Goal: Information Seeking & Learning: Check status

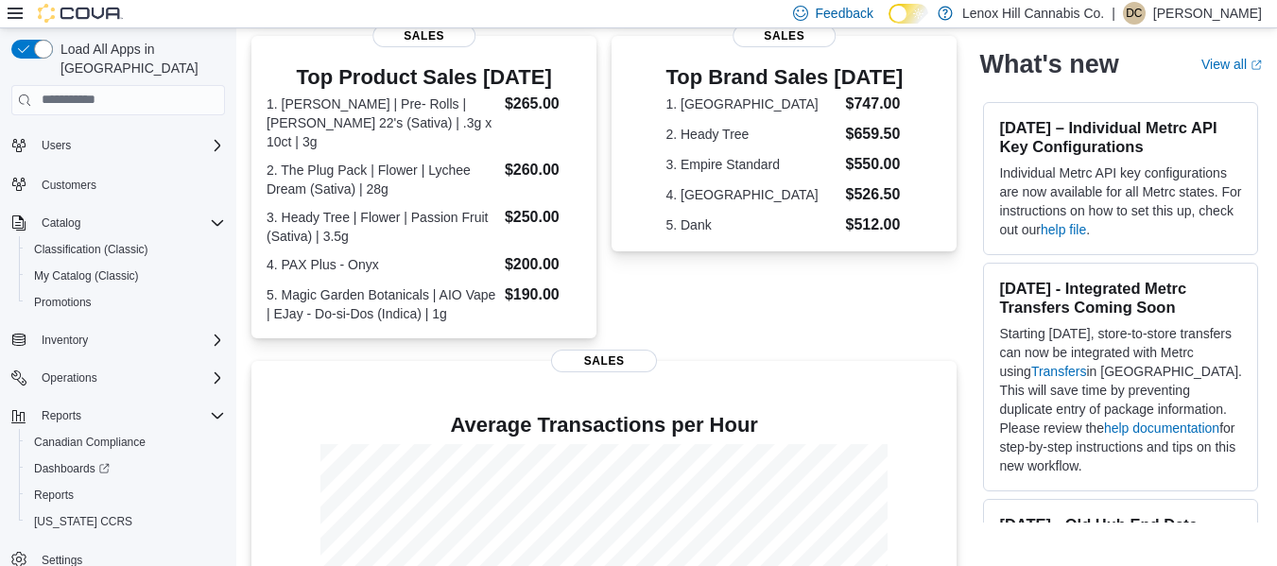
scroll to position [560, 0]
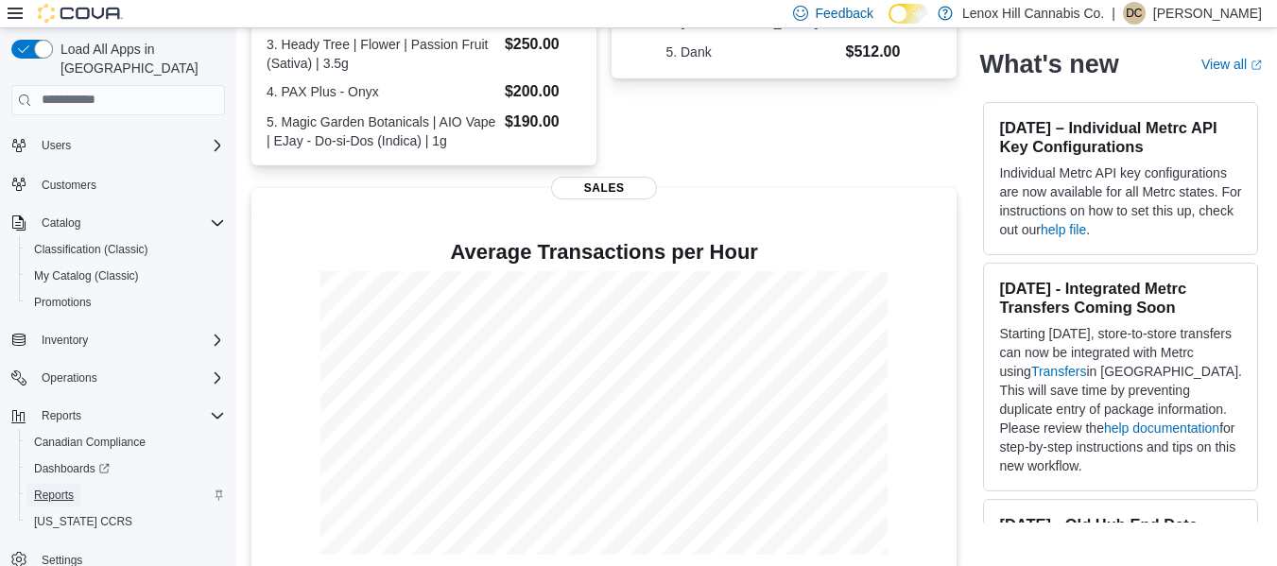
click at [56, 488] on span "Reports" at bounding box center [54, 495] width 40 height 15
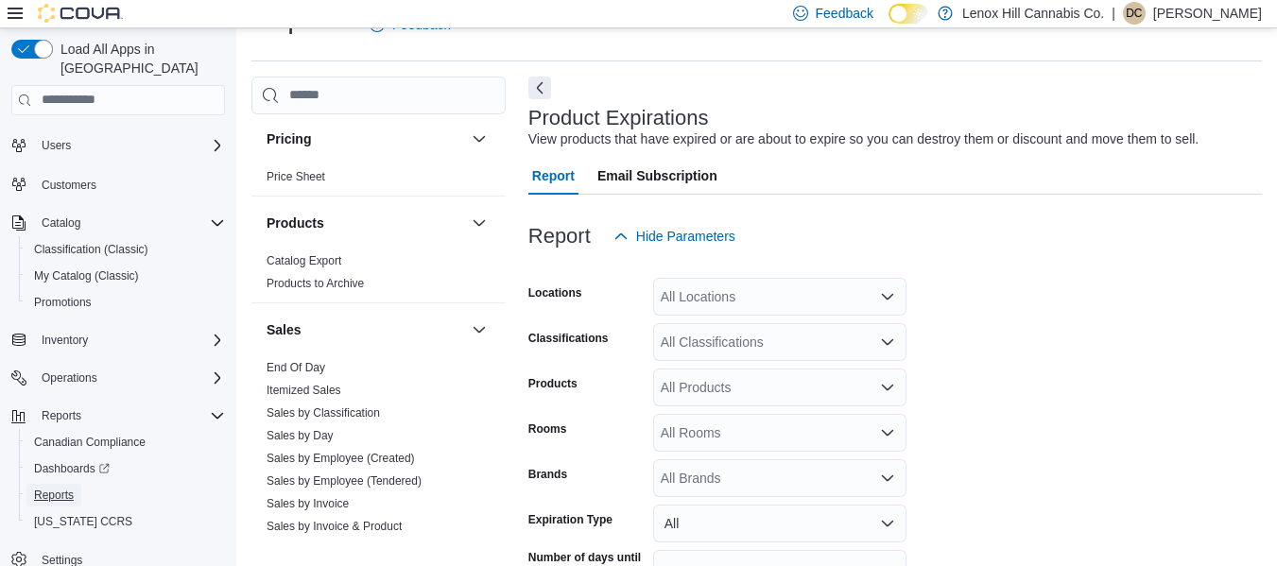
scroll to position [1285, 0]
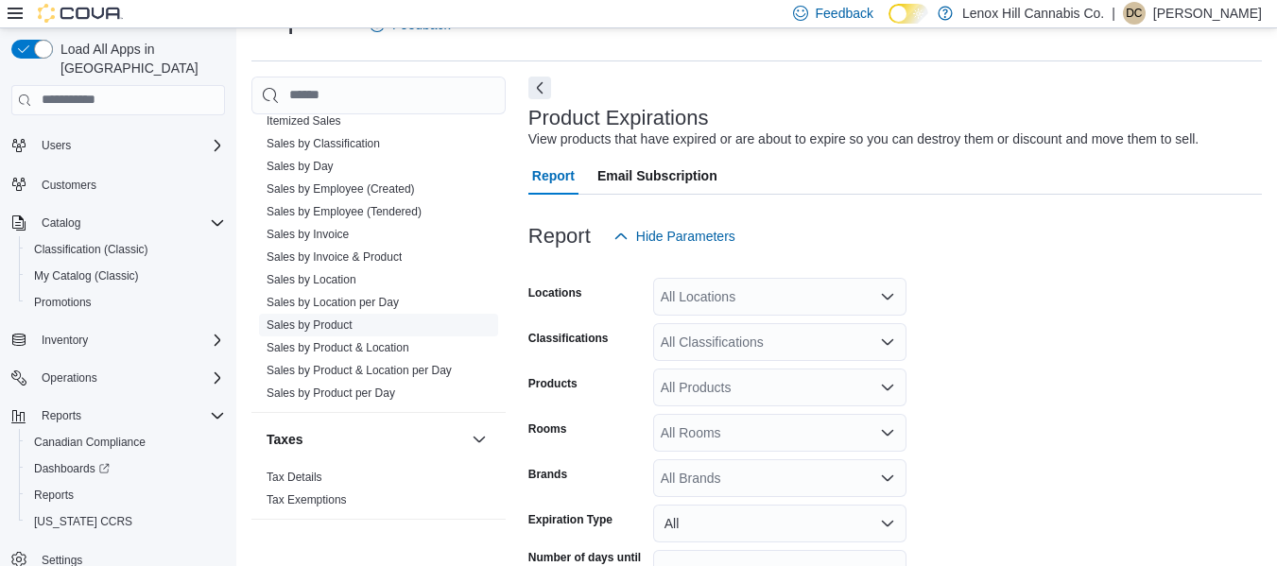
click at [305, 320] on link "Sales by Product" at bounding box center [310, 325] width 86 height 13
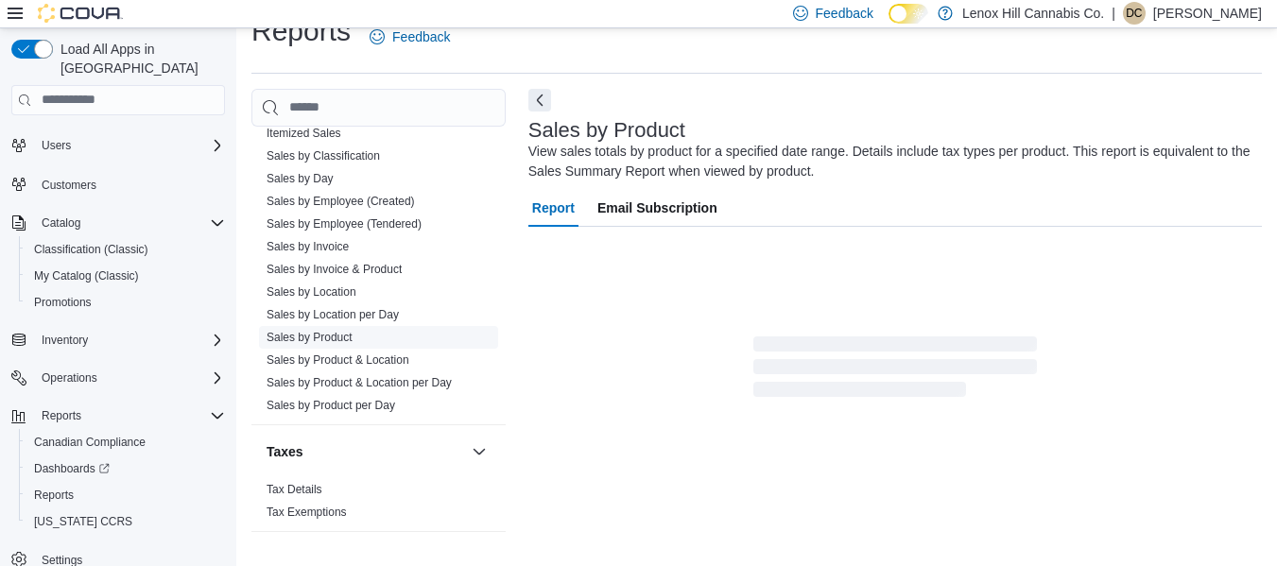
scroll to position [63, 0]
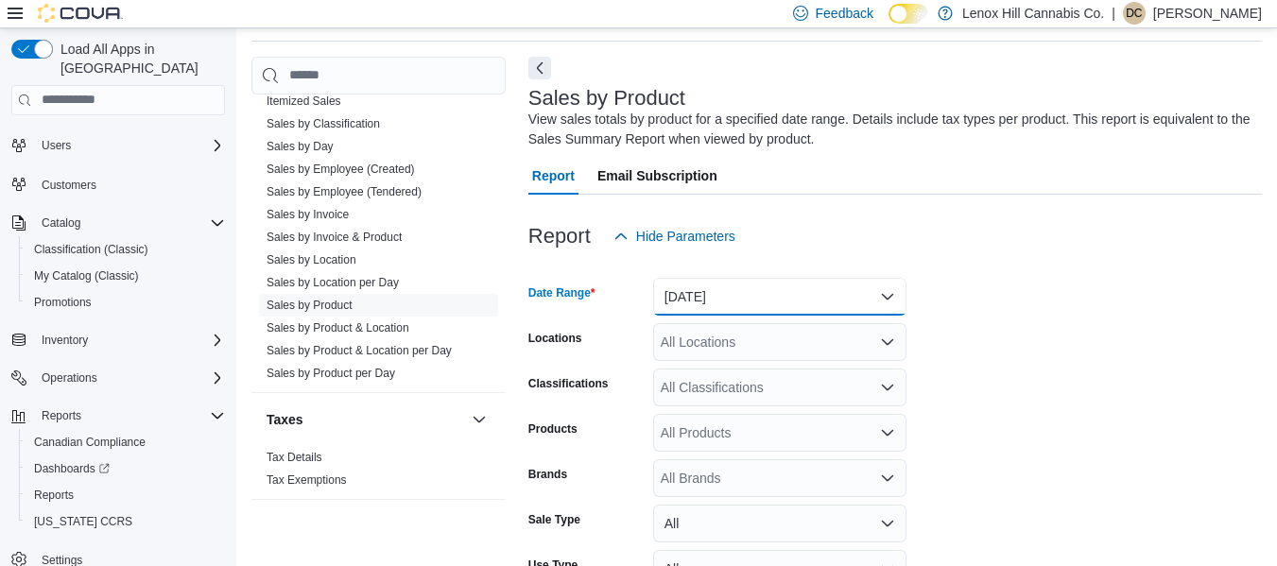
click at [776, 296] on button "[DATE]" at bounding box center [779, 297] width 253 height 38
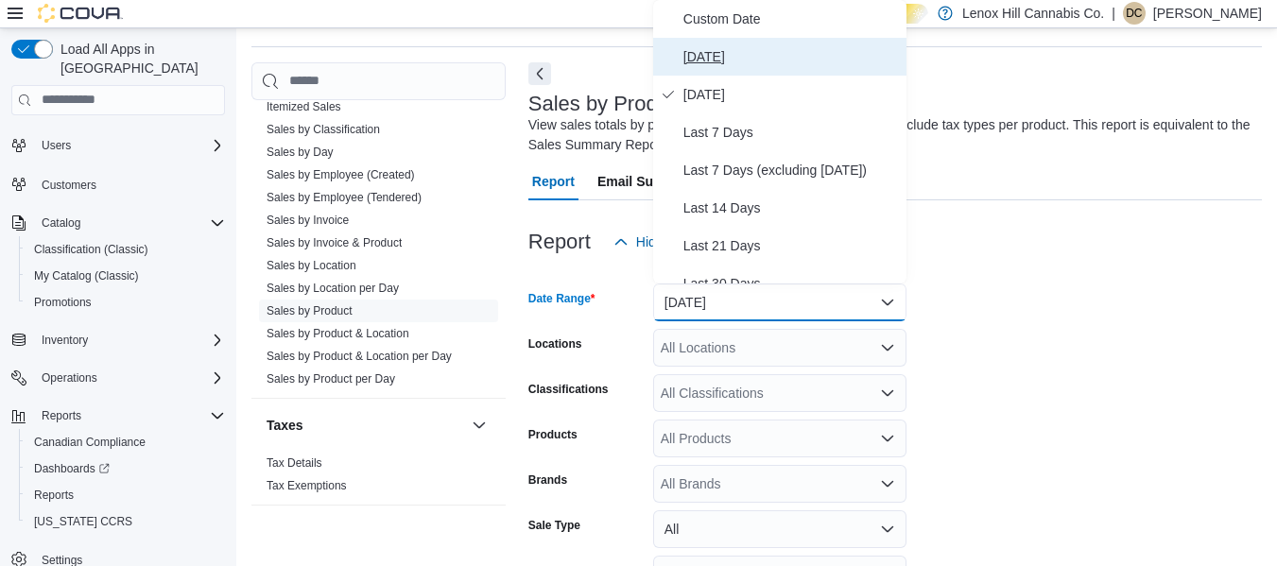
click at [704, 50] on span "[DATE]" at bounding box center [792, 56] width 216 height 23
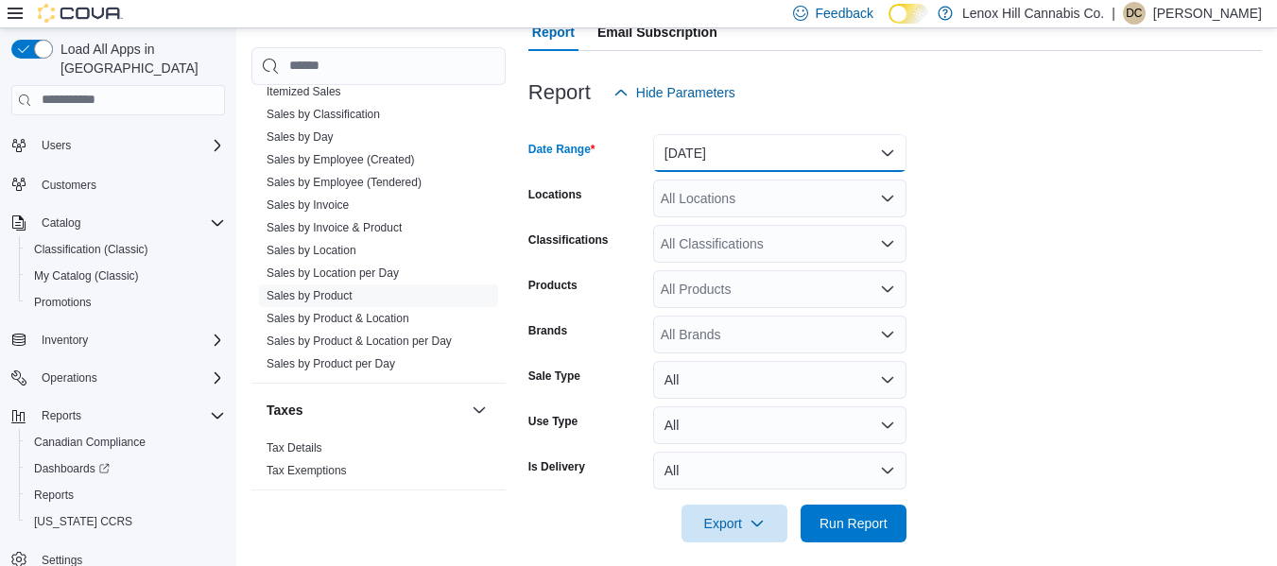
scroll to position [208, 0]
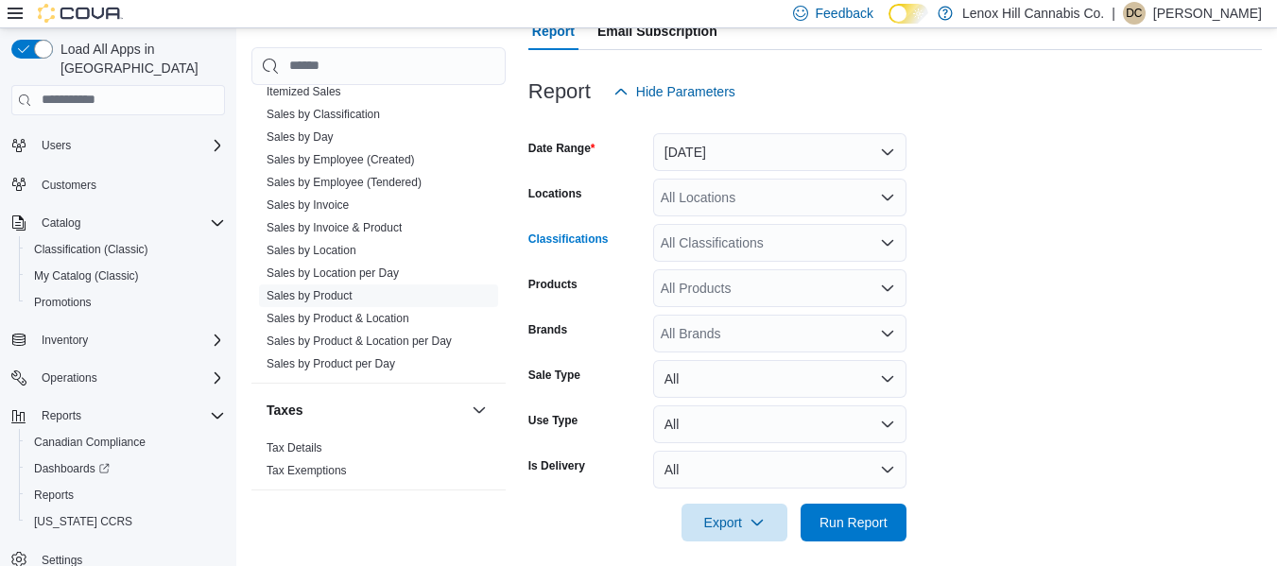
click at [798, 236] on div "All Classifications" at bounding box center [779, 243] width 253 height 38
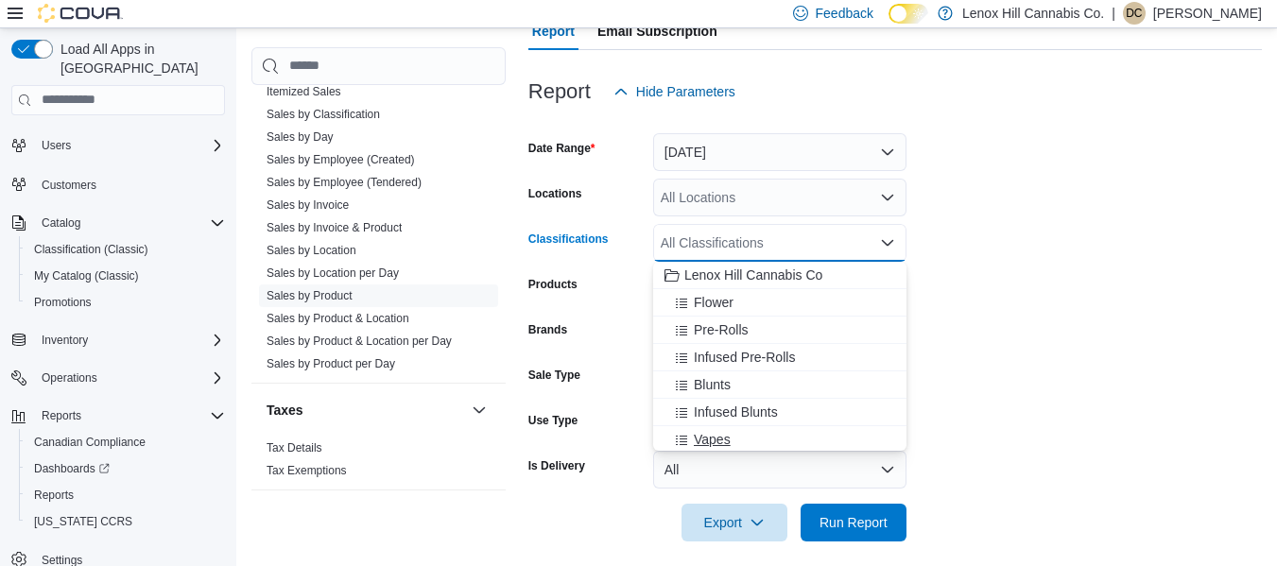
click at [707, 430] on span "Vapes" at bounding box center [712, 439] width 37 height 19
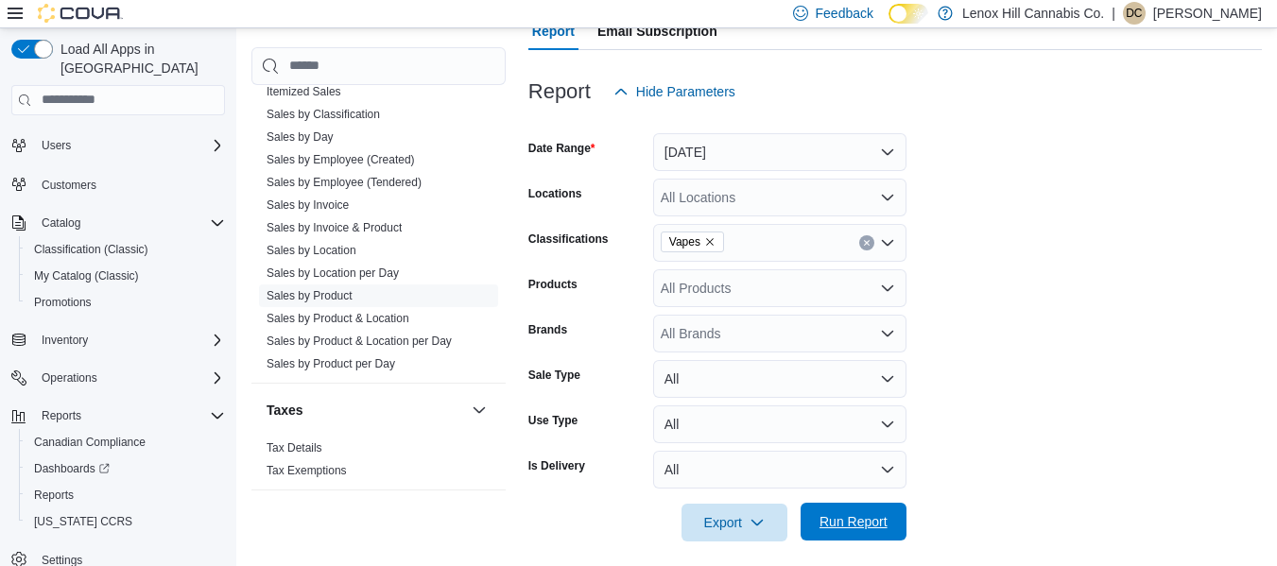
click at [848, 515] on span "Run Report" at bounding box center [854, 522] width 68 height 19
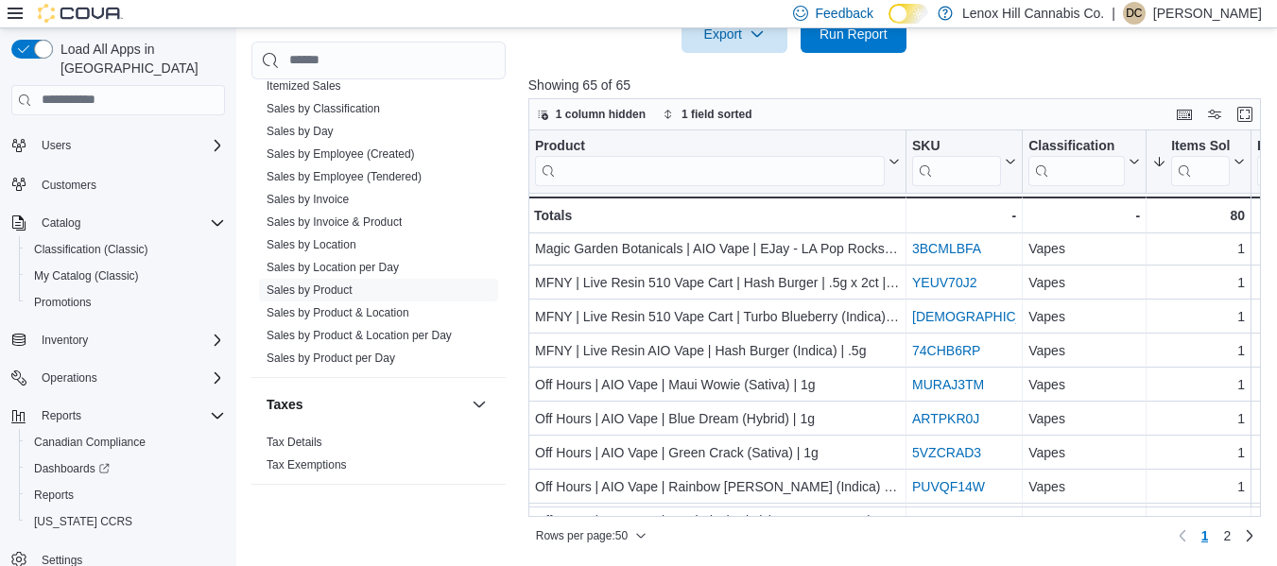
scroll to position [1428, 0]
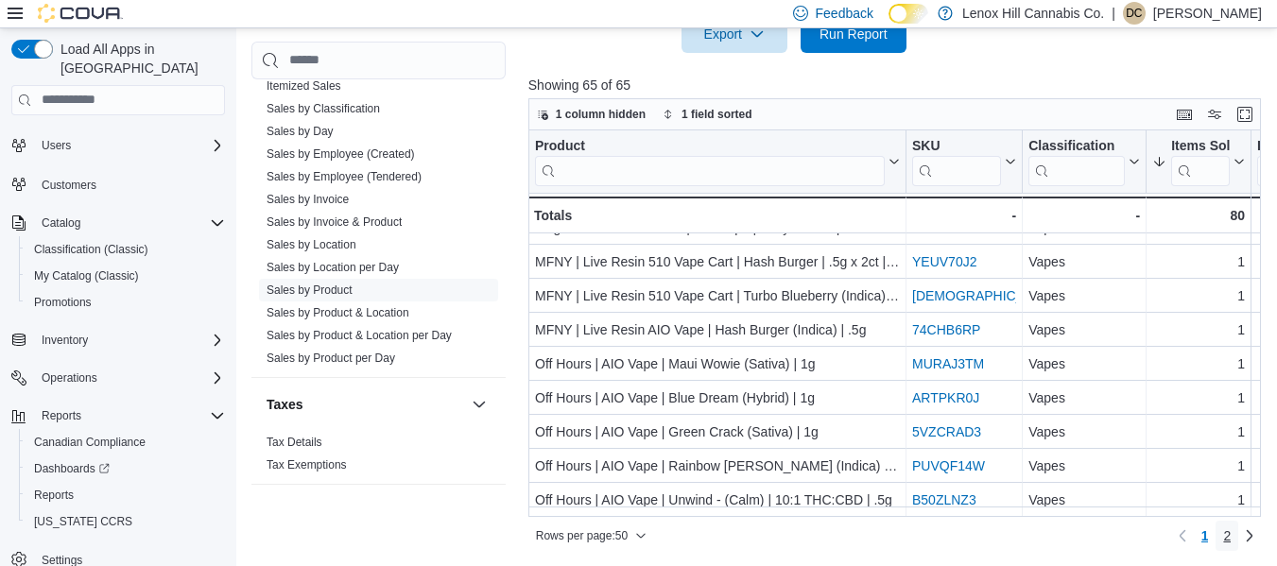
click at [1231, 530] on span "2" at bounding box center [1228, 536] width 8 height 19
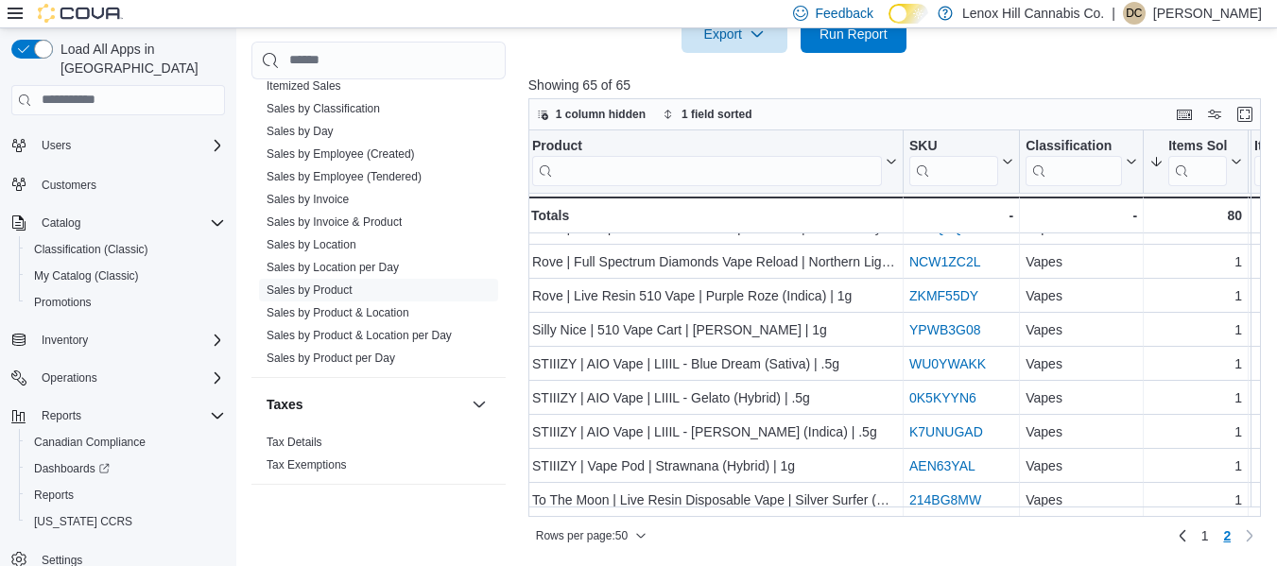
scroll to position [0, 3]
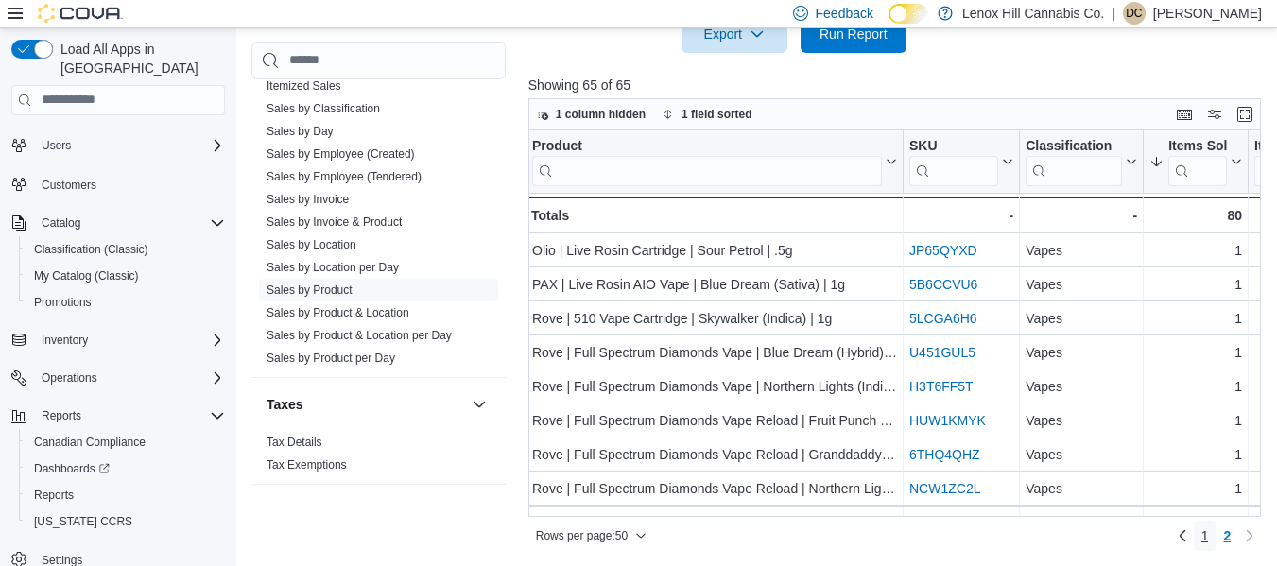
click at [1207, 539] on link "1" at bounding box center [1205, 536] width 23 height 30
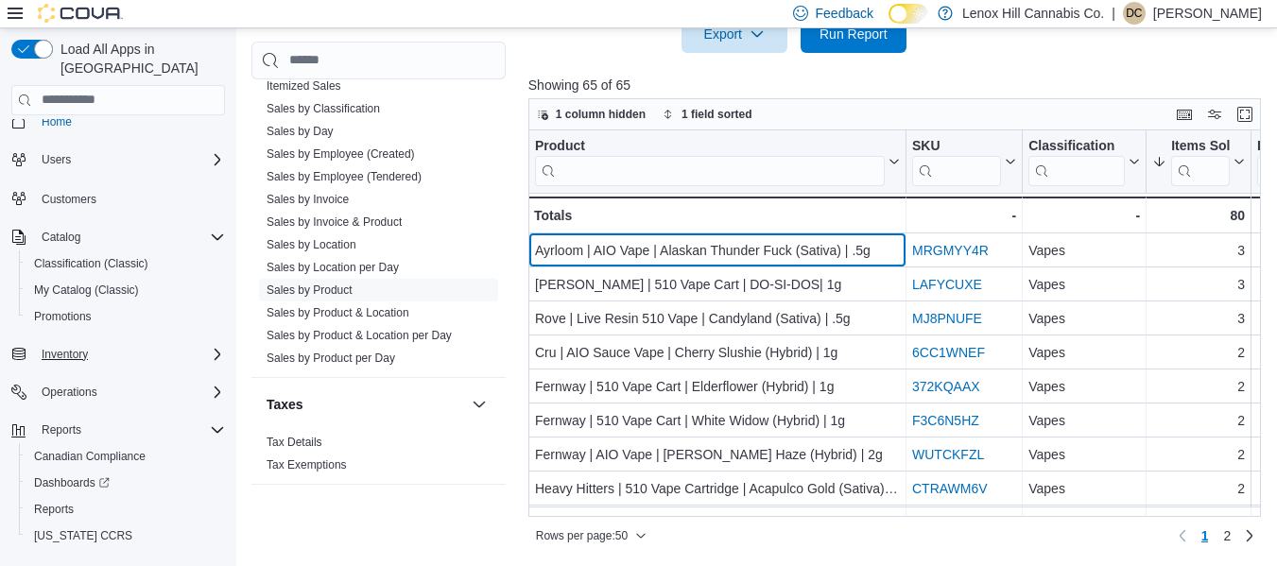
scroll to position [33, 0]
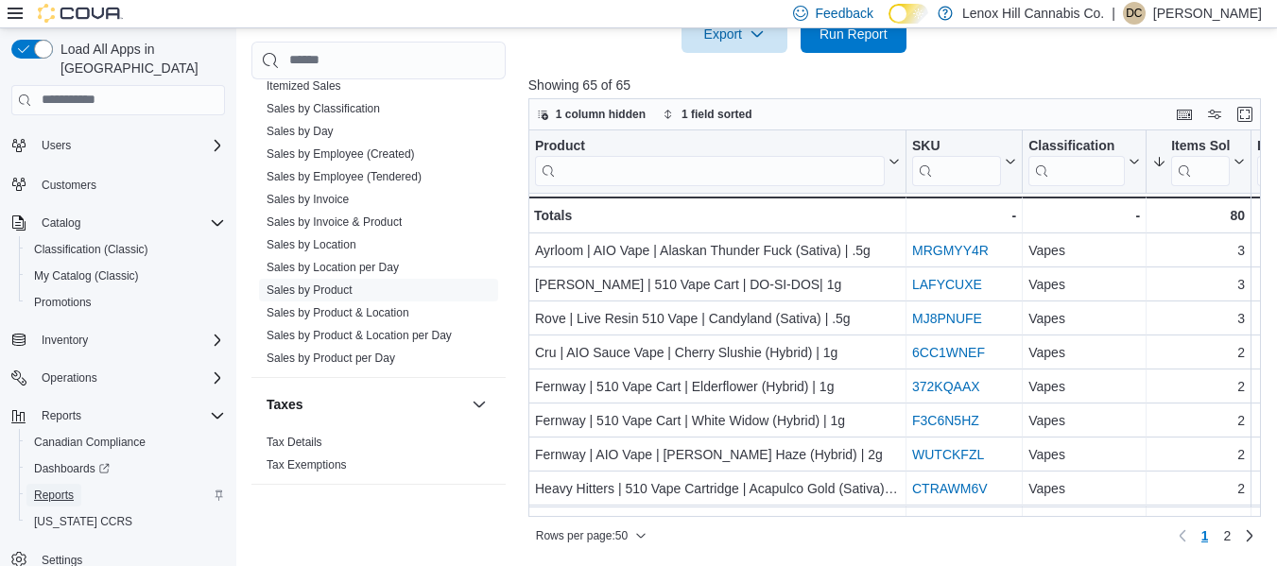
click at [55, 488] on span "Reports" at bounding box center [54, 495] width 40 height 15
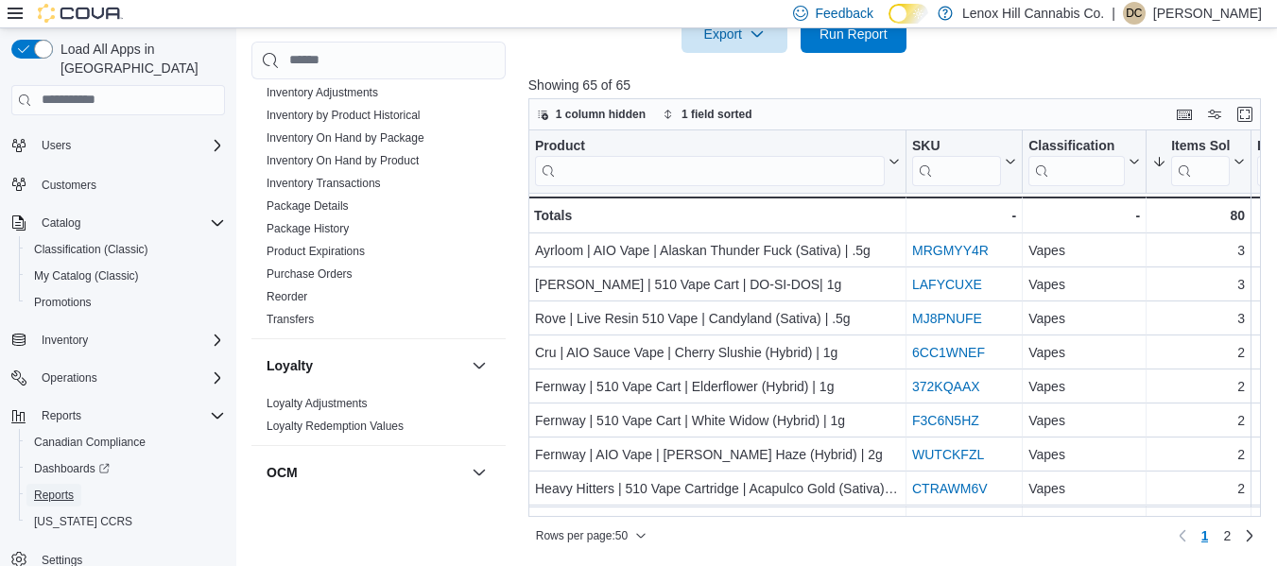
scroll to position [564, 0]
click at [336, 239] on span "Product Expirations" at bounding box center [378, 250] width 239 height 23
click at [336, 246] on link "Product Expirations" at bounding box center [316, 250] width 98 height 13
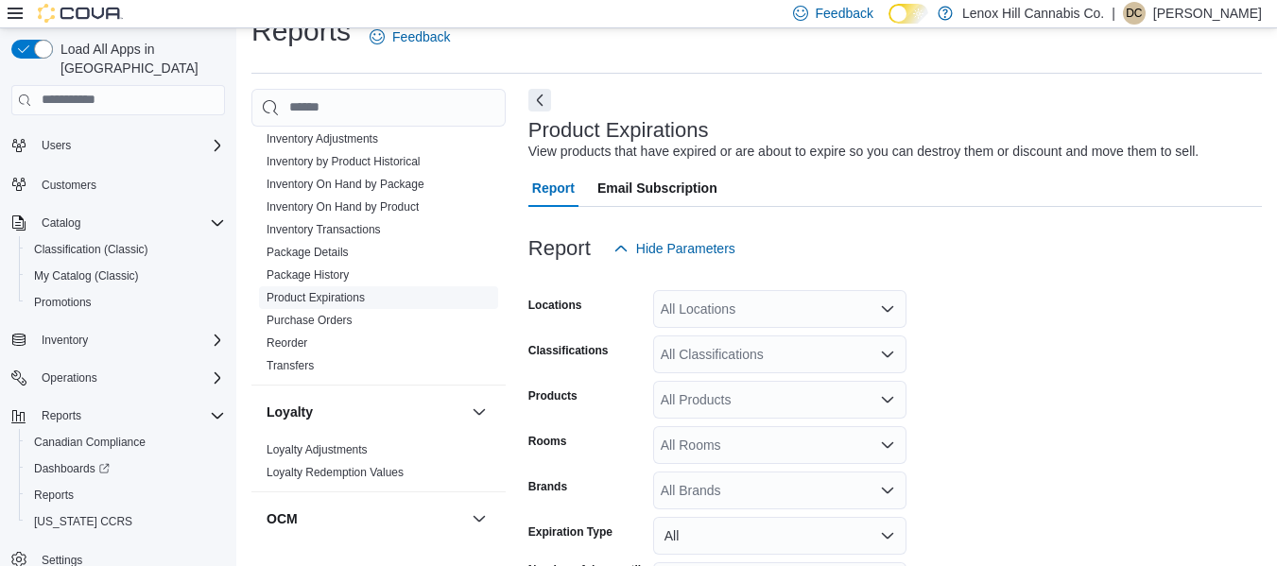
scroll to position [43, 0]
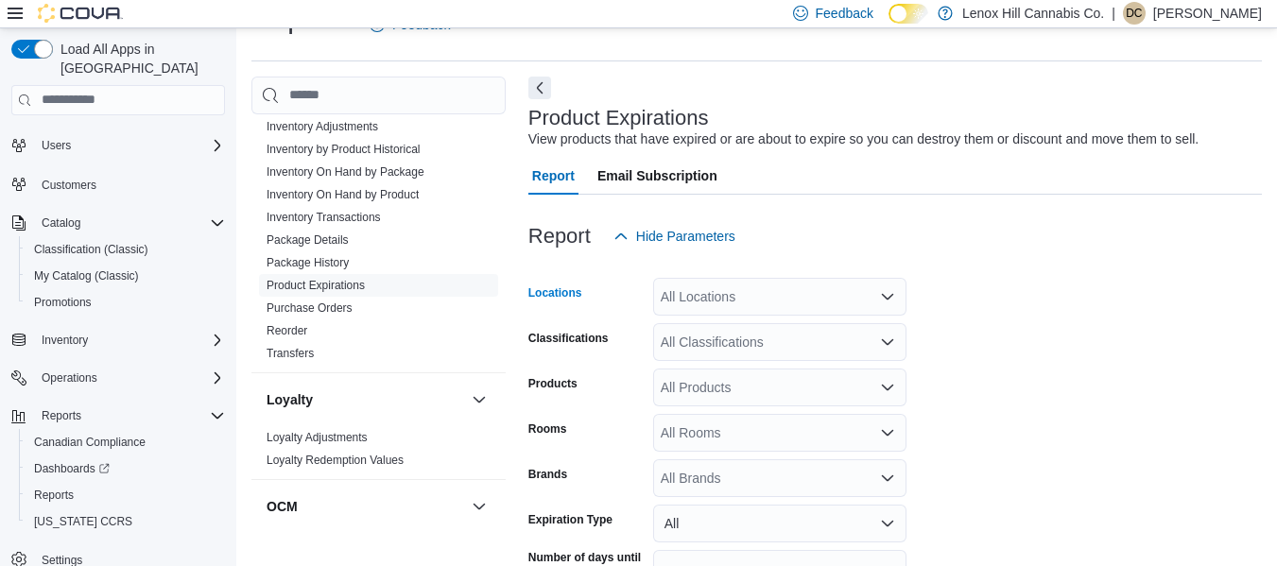
click at [822, 289] on div "All Locations" at bounding box center [779, 297] width 253 height 38
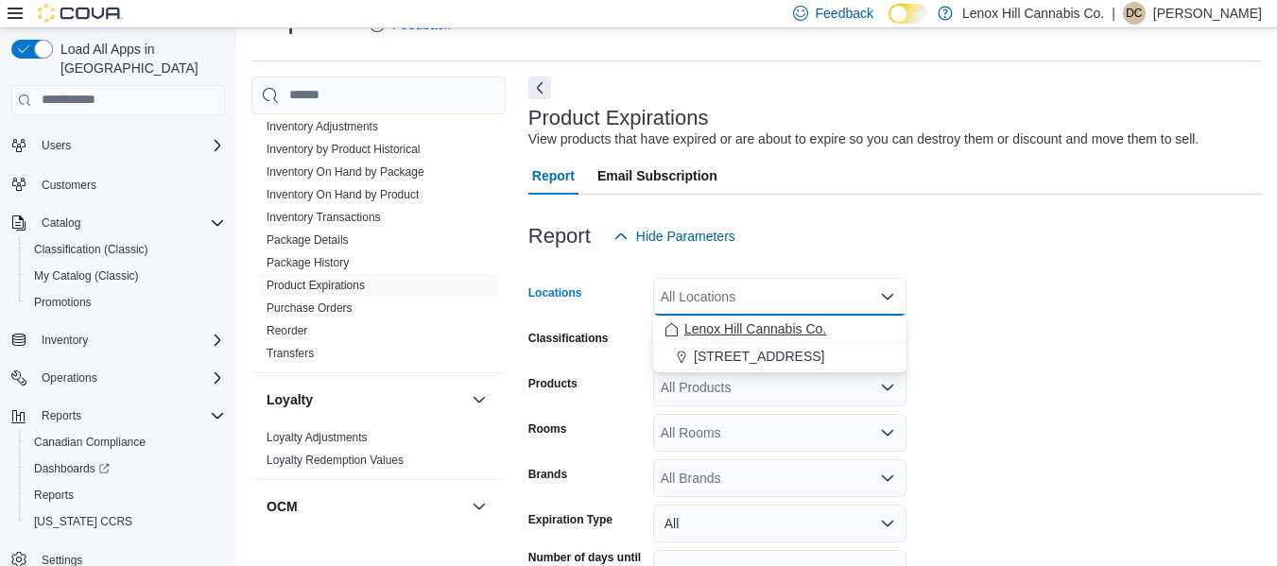
click at [805, 333] on span "Lenox Hill Cannabis Co." at bounding box center [756, 329] width 142 height 19
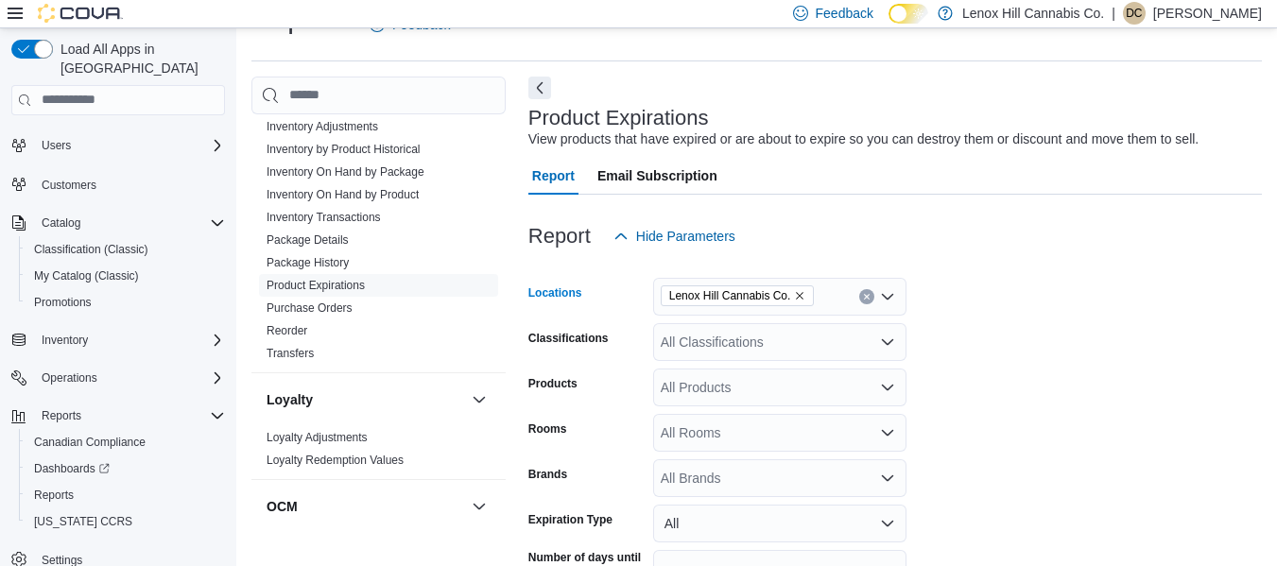
scroll to position [156, 0]
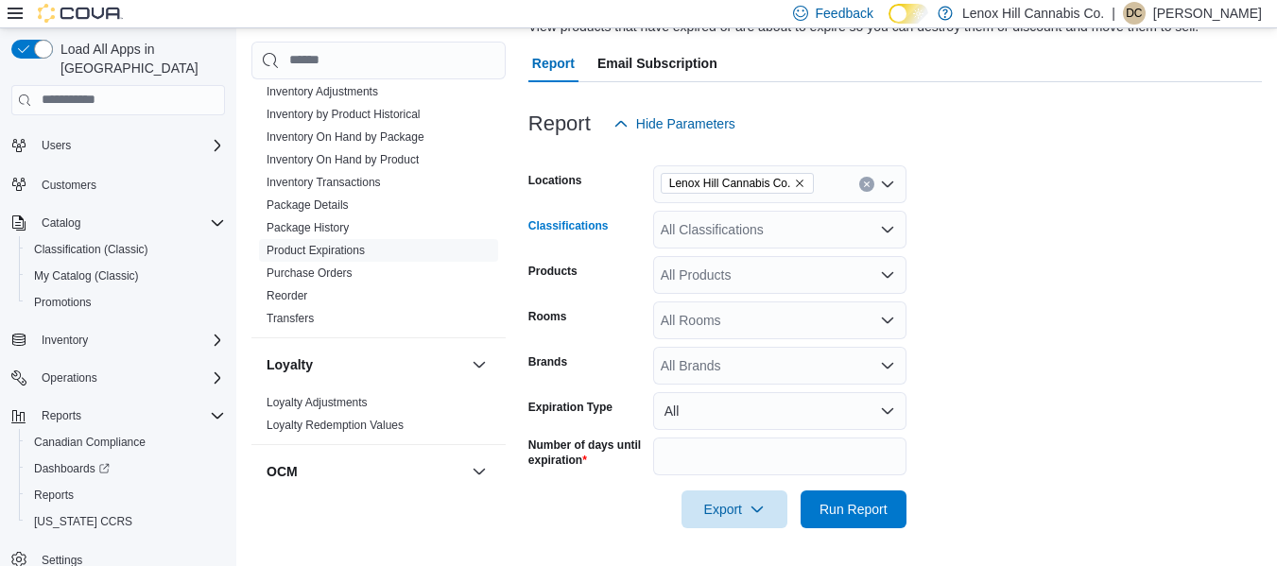
click at [672, 235] on div "All Classifications" at bounding box center [779, 230] width 253 height 38
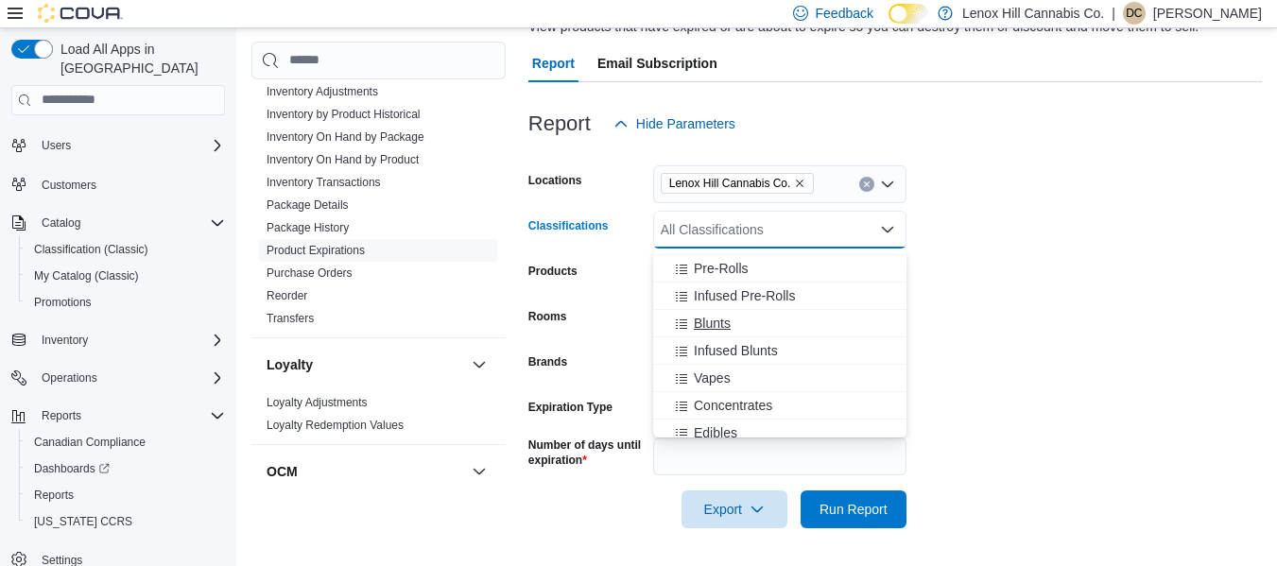
scroll to position [49, 0]
click at [713, 382] on span "Vapes" at bounding box center [712, 377] width 37 height 19
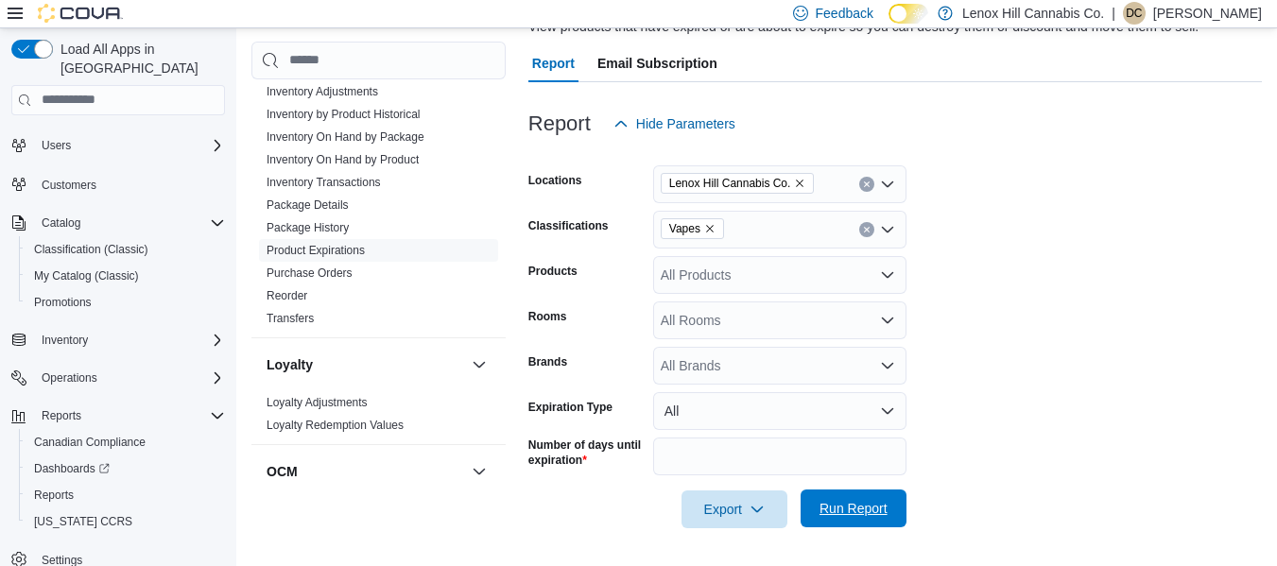
click at [877, 516] on span "Run Report" at bounding box center [854, 508] width 68 height 19
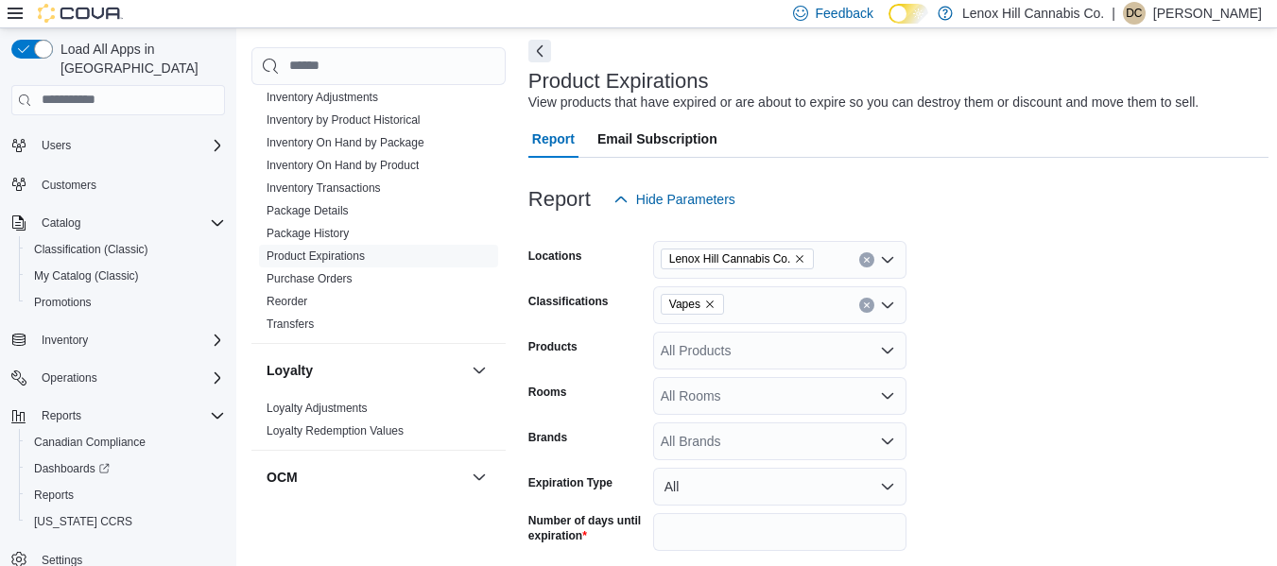
scroll to position [79, 0]
click at [708, 304] on icon "Remove Vapes from selection in this group" at bounding box center [710, 306] width 8 height 8
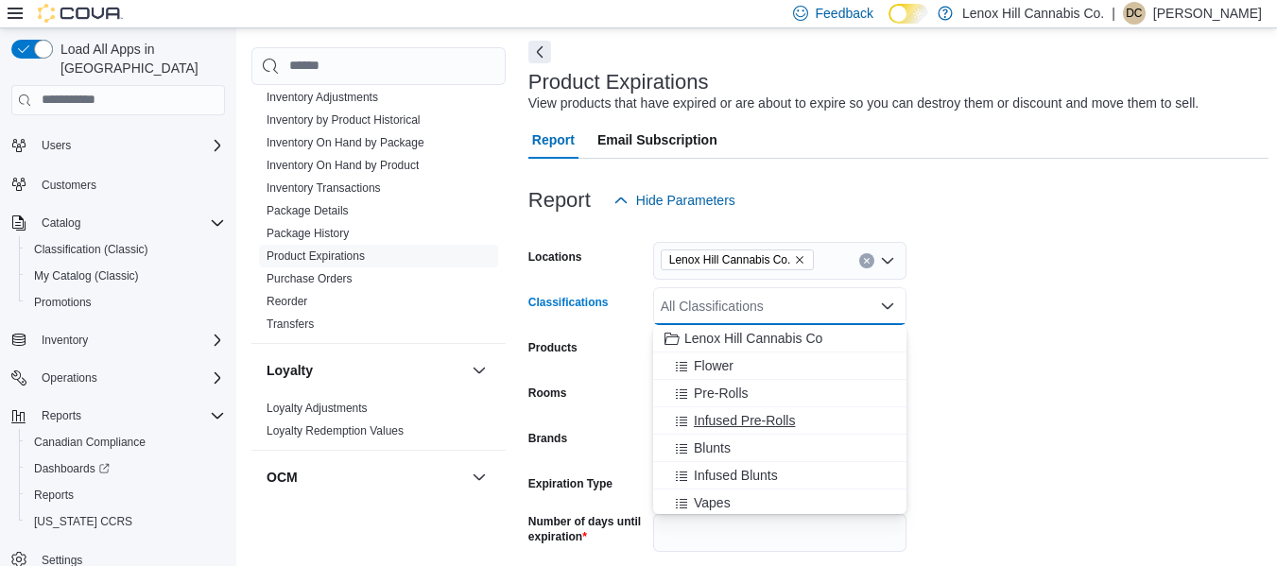
click at [712, 423] on span "Infused Pre-Rolls" at bounding box center [744, 420] width 101 height 19
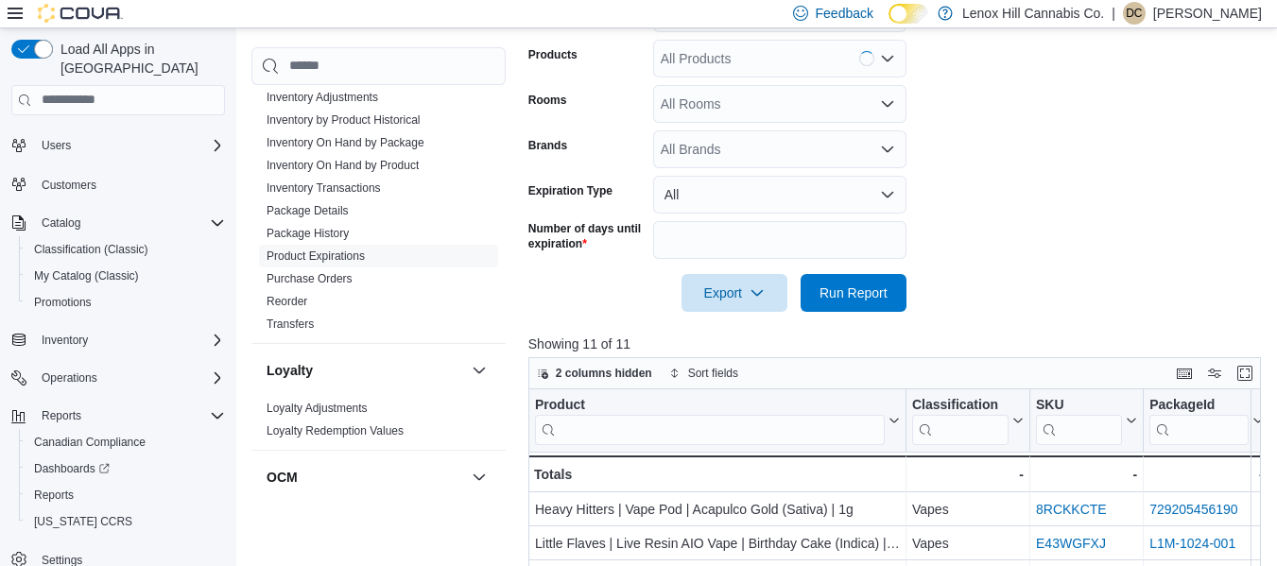
scroll to position [374, 0]
click at [878, 287] on span "Run Report" at bounding box center [854, 291] width 68 height 19
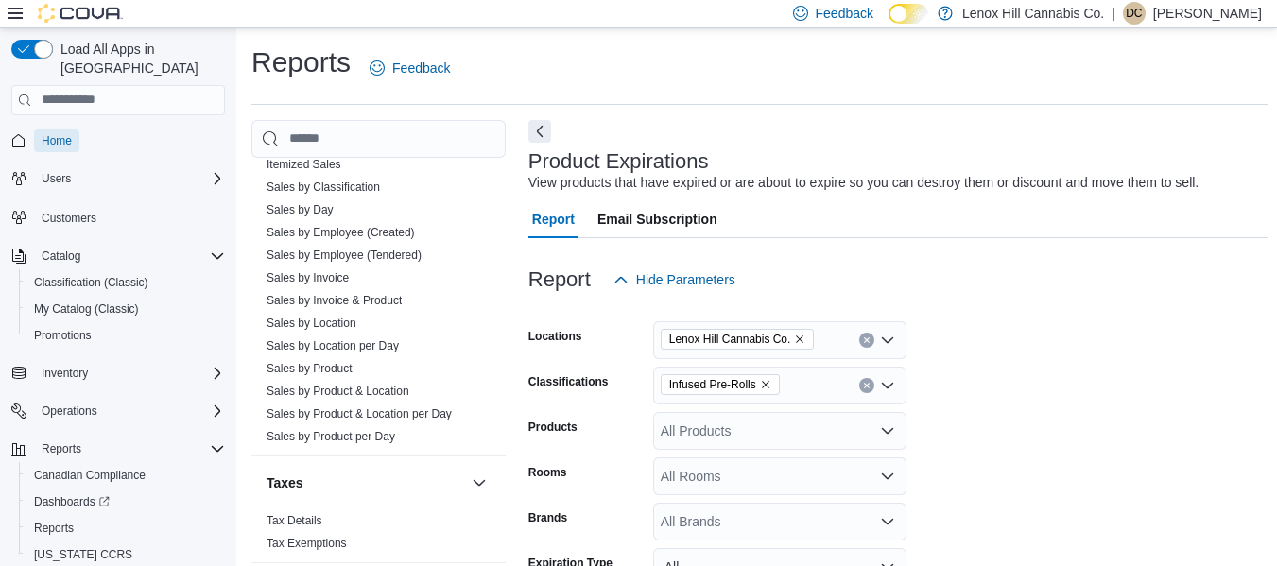
click at [58, 133] on span "Home" at bounding box center [57, 140] width 30 height 15
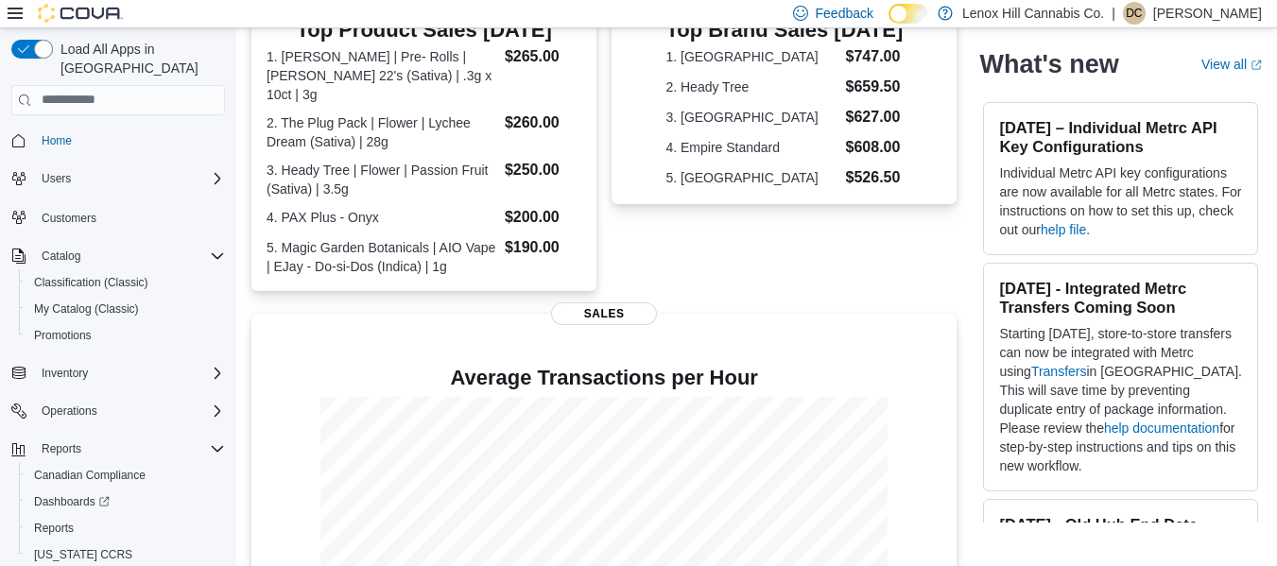
scroll to position [560, 0]
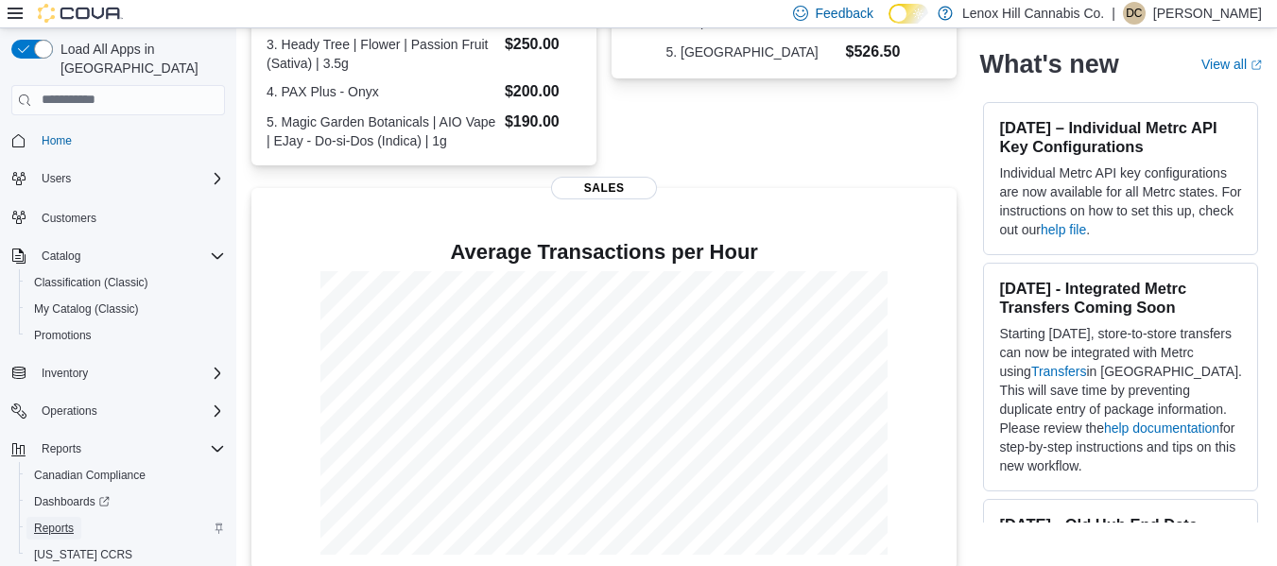
click at [56, 521] on span "Reports" at bounding box center [54, 528] width 40 height 15
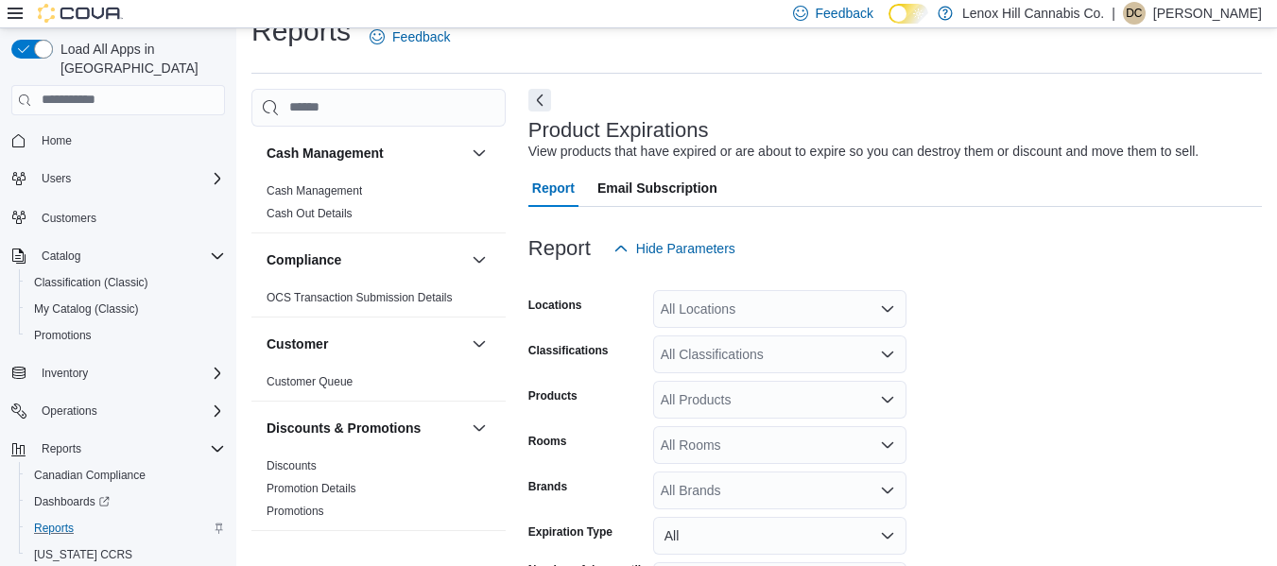
scroll to position [43, 0]
